Goal: Information Seeking & Learning: Find specific fact

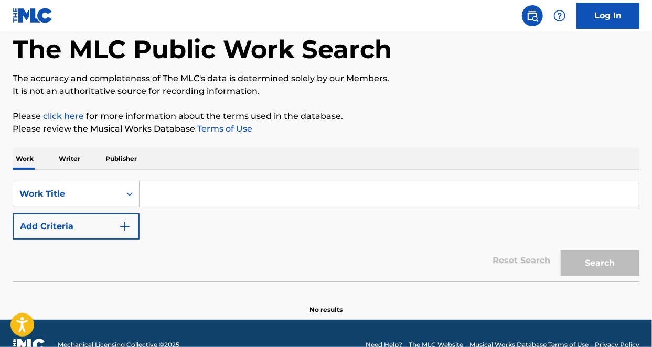
click at [86, 207] on div "Work Title" at bounding box center [76, 194] width 127 height 26
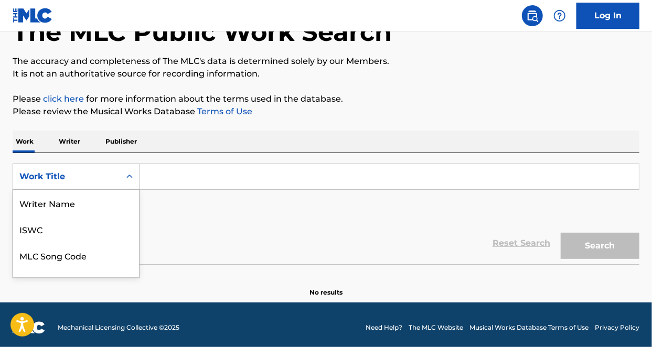
scroll to position [52, 0]
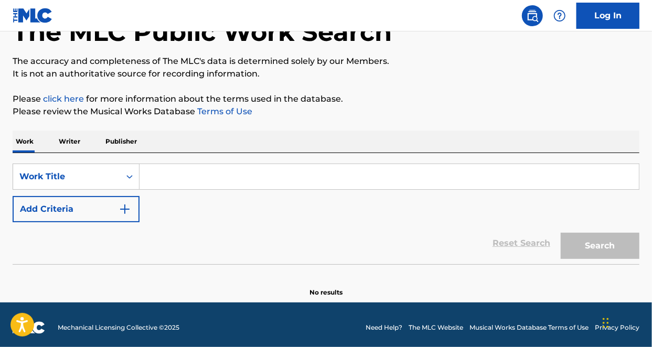
click at [104, 171] on div "Work Title" at bounding box center [66, 176] width 94 height 13
click at [187, 176] on input "Search Form" at bounding box center [388, 176] width 499 height 25
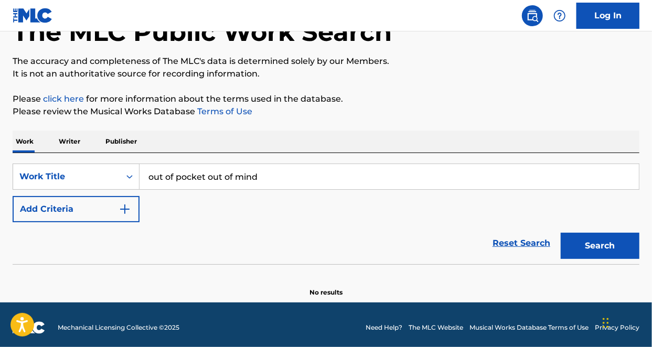
drag, startPoint x: 262, startPoint y: 167, endPoint x: 203, endPoint y: 172, distance: 58.4
click at [203, 172] on input "out of pocket out of mind" at bounding box center [388, 176] width 499 height 25
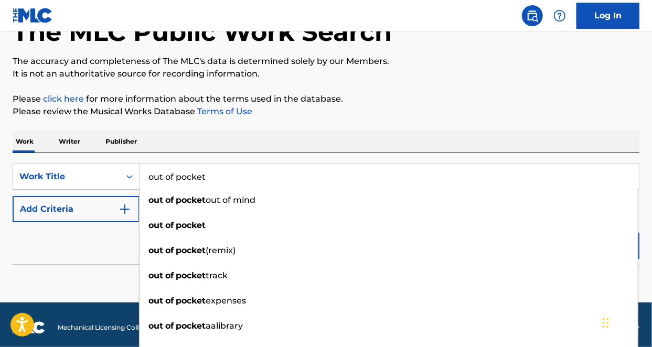
type input "out of pocket"
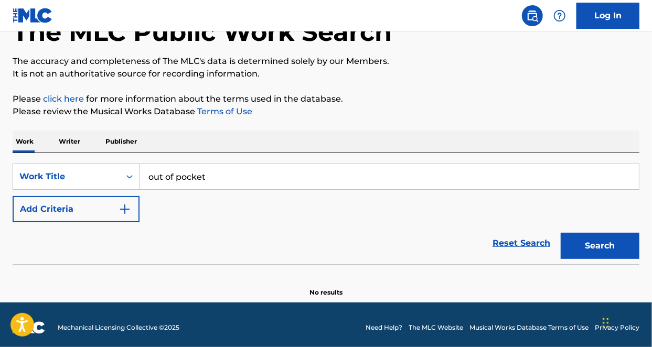
click at [72, 272] on section "No results" at bounding box center [326, 283] width 626 height 27
click at [598, 245] on button "Search" at bounding box center [599, 246] width 79 height 26
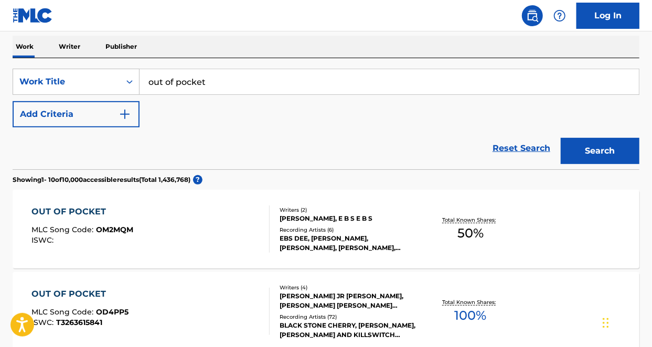
scroll to position [96, 0]
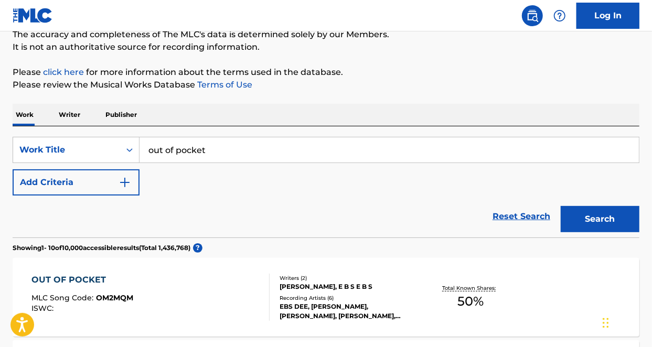
click at [73, 185] on button "Add Criteria" at bounding box center [76, 182] width 127 height 26
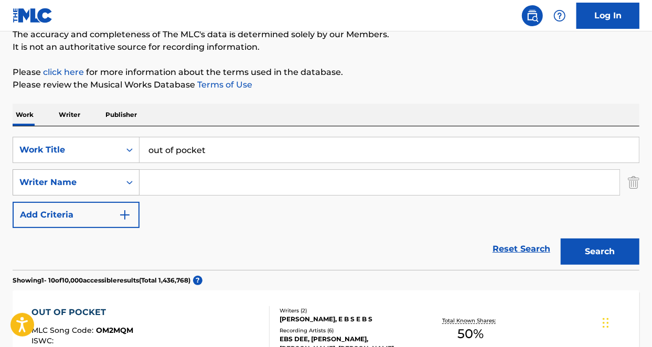
click at [68, 189] on div "Writer Name" at bounding box center [66, 182] width 107 height 20
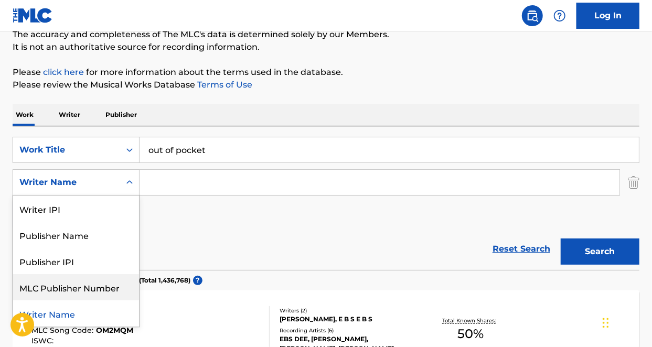
click at [232, 237] on div "Reset Search Search" at bounding box center [326, 249] width 626 height 42
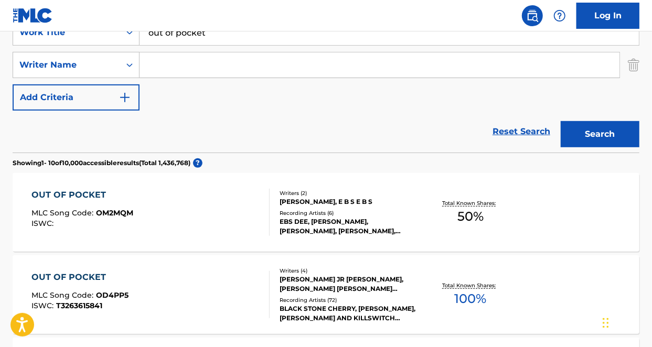
scroll to position [61, 0]
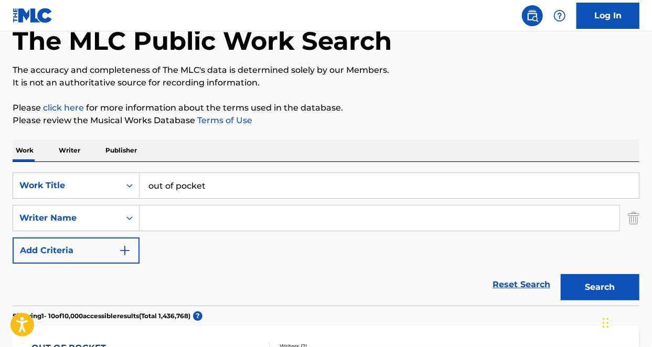
click at [160, 216] on input "Search Form" at bounding box center [379, 217] width 480 height 25
type input "[PERSON_NAME]"
click at [560, 274] on button "Search" at bounding box center [599, 287] width 79 height 26
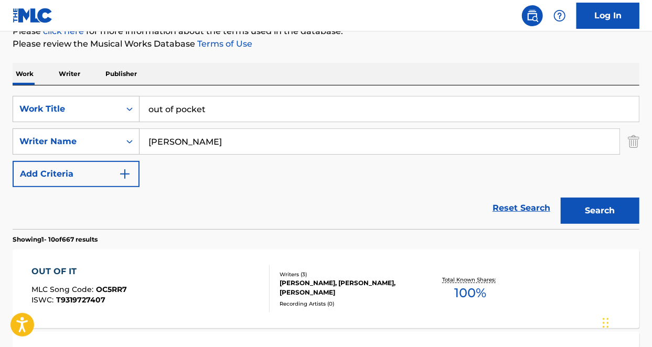
scroll to position [138, 0]
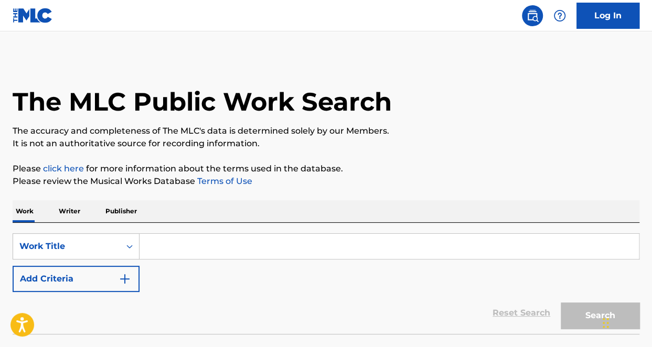
click at [203, 242] on input "Search Form" at bounding box center [388, 246] width 499 height 25
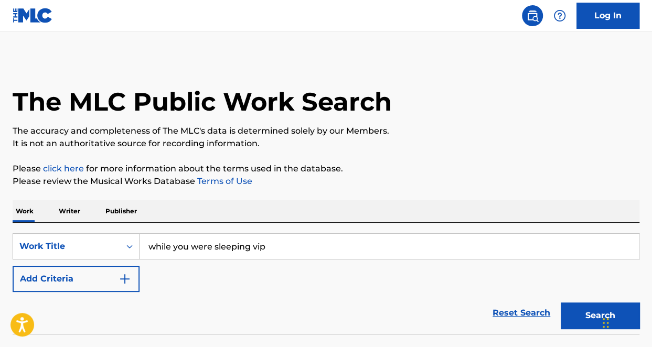
scroll to position [75, 0]
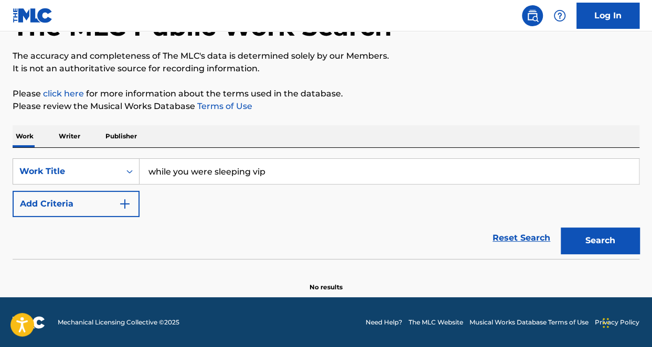
type input "while you were sleeping vip"
click at [603, 236] on button "Search" at bounding box center [599, 240] width 79 height 26
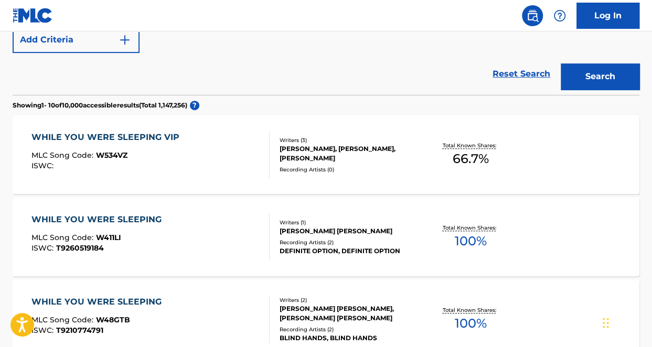
scroll to position [240, 0]
click at [192, 158] on div "WHILE YOU WERE SLEEPING VIP MLC Song Code : W534VZ ISWC :" at bounding box center [150, 154] width 238 height 47
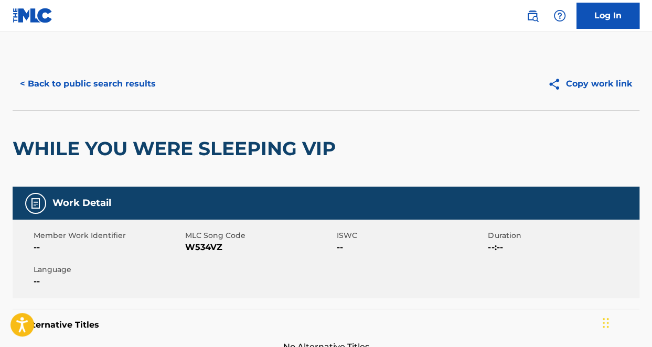
click at [85, 88] on button "< Back to public search results" at bounding box center [88, 84] width 150 height 26
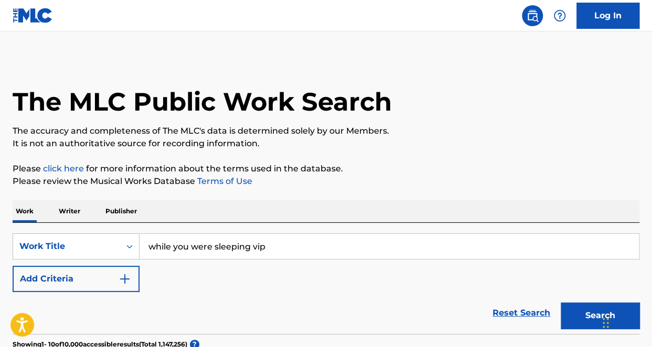
drag, startPoint x: 289, startPoint y: 254, endPoint x: 66, endPoint y: 223, distance: 225.4
click at [66, 223] on div "SearchWithCriteriad44b841e-abc6-42b7-a6a7-824b9c9aaa6b Work Title while you wer…" at bounding box center [326, 278] width 626 height 111
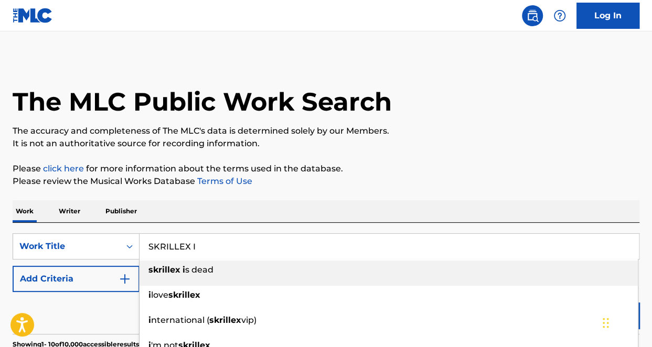
click at [173, 273] on strong "skrillex" at bounding box center [164, 270] width 32 height 10
type input "skrillex is dead"
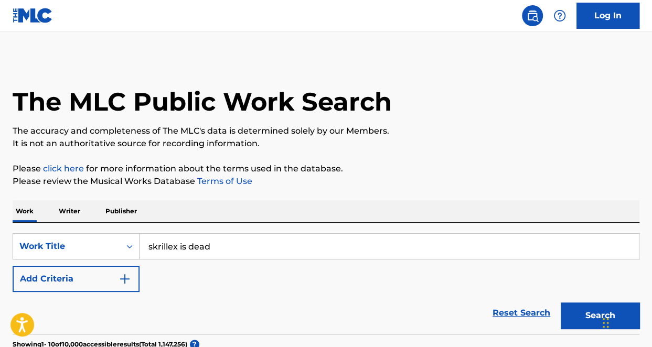
click at [580, 318] on button "Search" at bounding box center [599, 315] width 79 height 26
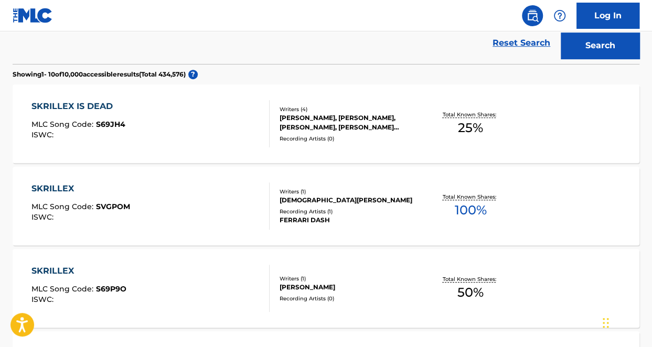
scroll to position [270, 0]
click at [214, 128] on div "SKRILLEX IS DEAD MLC Song Code : S69JH4 ISWC :" at bounding box center [150, 123] width 238 height 47
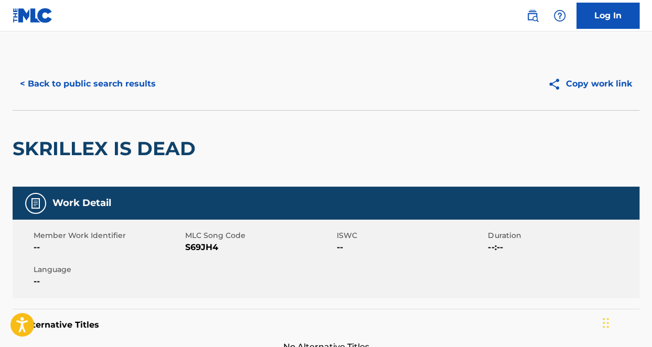
click at [86, 90] on button "< Back to public search results" at bounding box center [88, 84] width 150 height 26
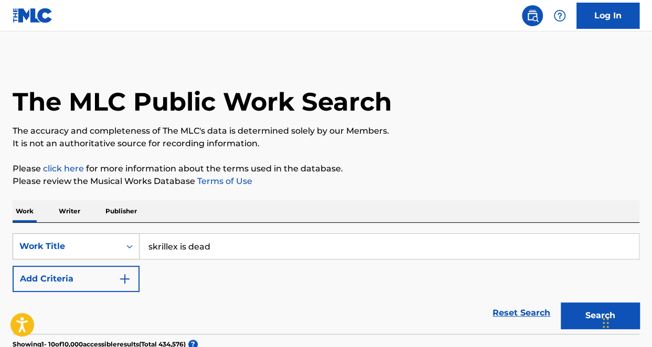
click at [50, 251] on div "Work Title" at bounding box center [76, 246] width 127 height 26
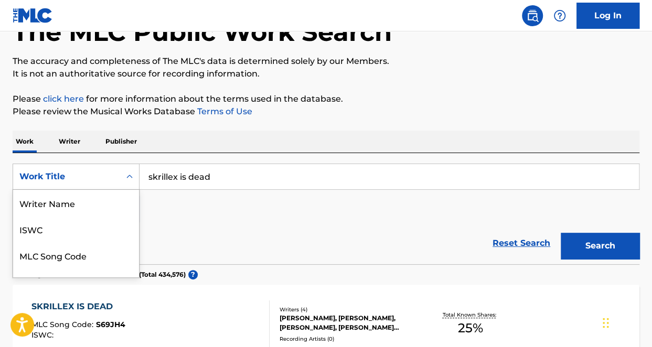
scroll to position [52, 0]
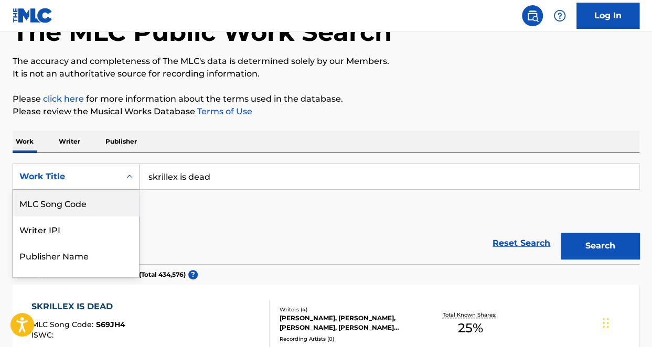
click at [367, 211] on div "SearchWithCriteriad44b841e-abc6-42b7-a6a7-824b9c9aaa6b 8 results available. Use…" at bounding box center [326, 193] width 626 height 59
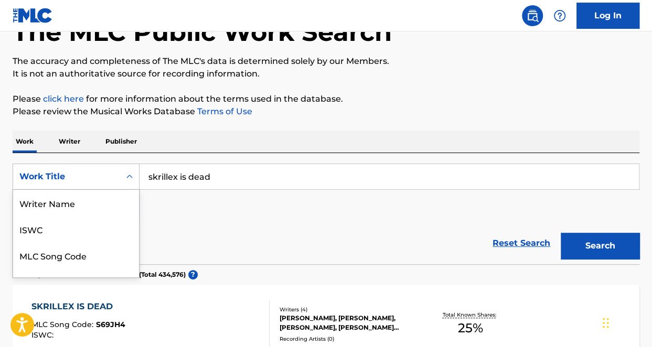
click at [90, 175] on div "Work Title" at bounding box center [66, 176] width 94 height 13
click at [84, 237] on div "Writer IPI" at bounding box center [76, 229] width 126 height 26
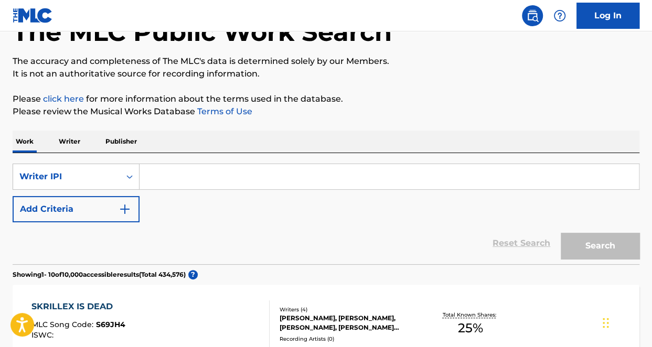
click at [208, 183] on input "Search Form" at bounding box center [388, 176] width 499 height 25
paste input "1203372009"
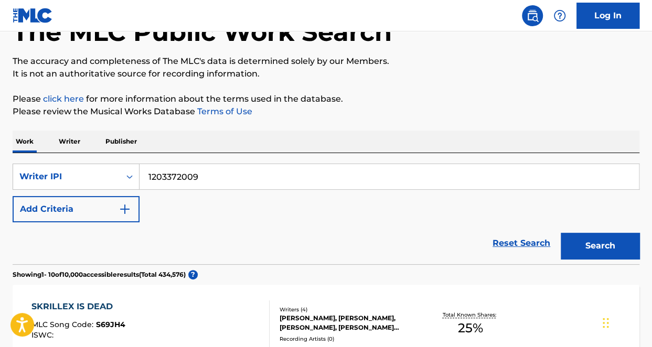
type input "1203372009"
click at [455, 242] on div "Reset Search Search" at bounding box center [326, 243] width 626 height 42
click at [589, 247] on button "Search" at bounding box center [599, 246] width 79 height 26
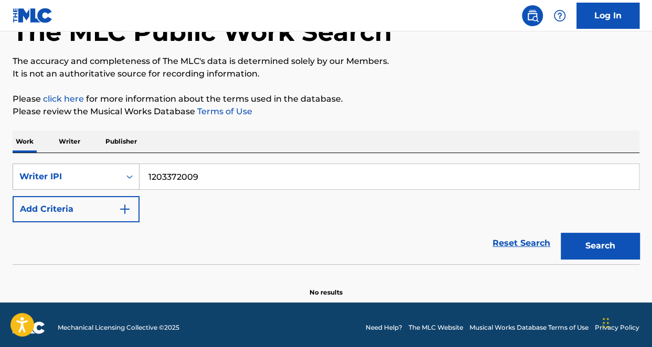
click at [63, 176] on div "Writer IPI" at bounding box center [66, 176] width 94 height 13
click at [336, 186] on input "1203372009" at bounding box center [388, 176] width 499 height 25
click at [560, 233] on button "Search" at bounding box center [599, 246] width 79 height 26
click at [94, 180] on div "Writer IPI" at bounding box center [66, 176] width 94 height 13
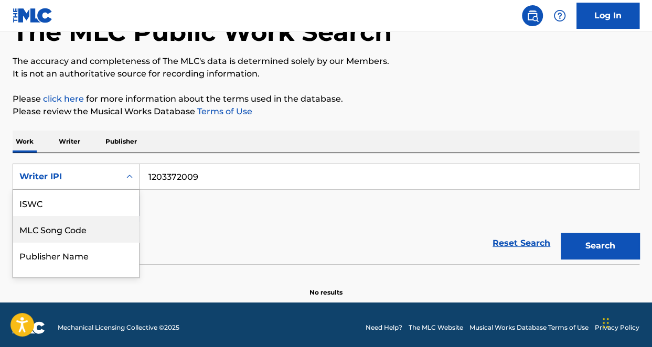
scroll to position [0, 0]
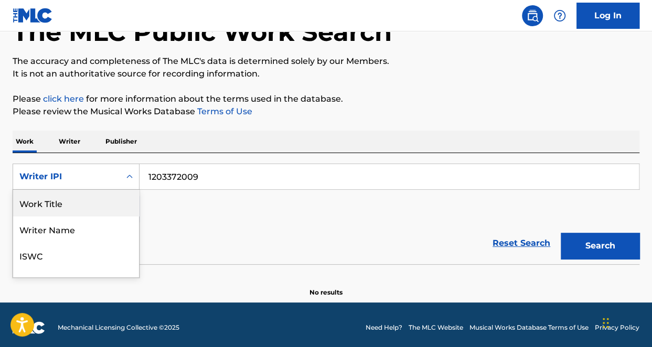
click at [80, 208] on div "Work Title" at bounding box center [76, 203] width 126 height 26
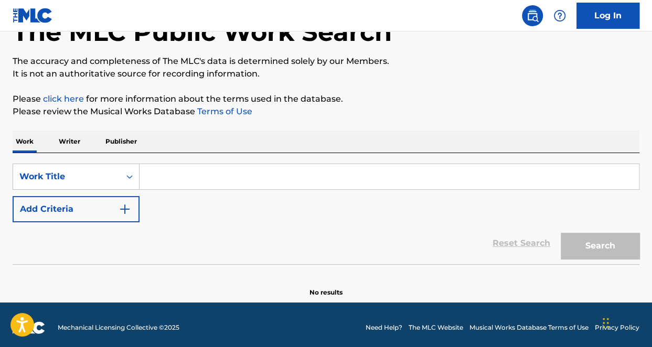
click at [221, 175] on input "Search Form" at bounding box center [388, 176] width 499 height 25
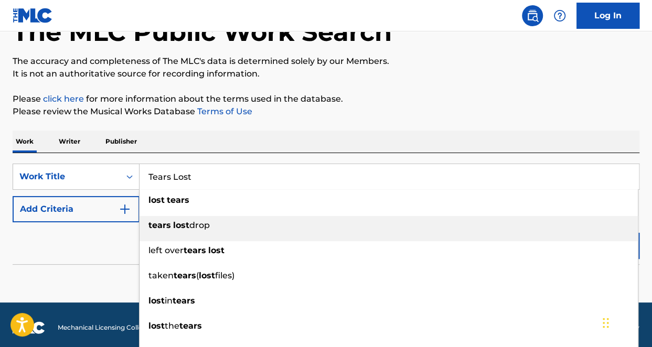
click at [201, 235] on li "tears lost drop" at bounding box center [388, 228] width 498 height 25
type input "tears lost drop"
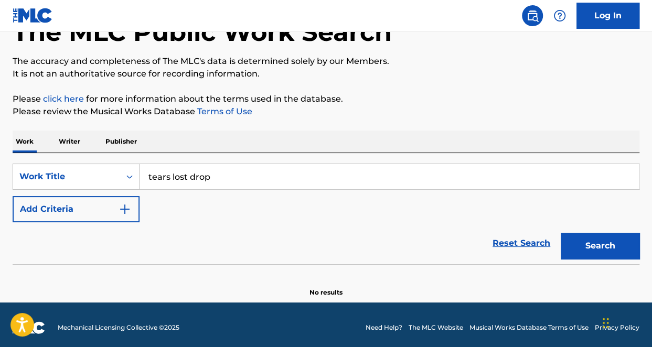
click at [601, 245] on button "Search" at bounding box center [599, 246] width 79 height 26
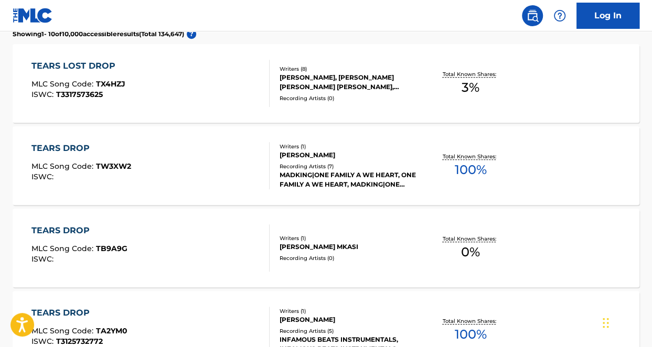
scroll to position [311, 0]
click at [205, 86] on div "TEARS LOST DROP MLC Song Code : TX4HZJ ISWC : T3317573625" at bounding box center [150, 82] width 238 height 47
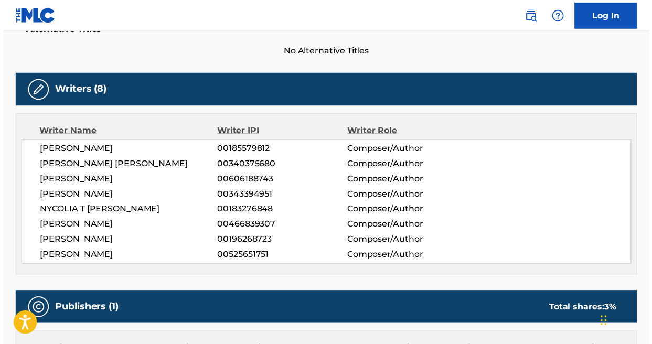
scroll to position [538, 0]
